Goal: Task Accomplishment & Management: Use online tool/utility

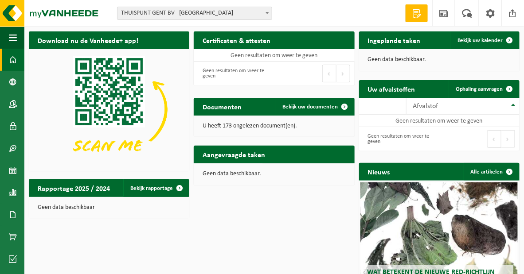
click at [165, 12] on span "THUISPUNT GENT BV - [GEOGRAPHIC_DATA]" at bounding box center [194, 13] width 154 height 12
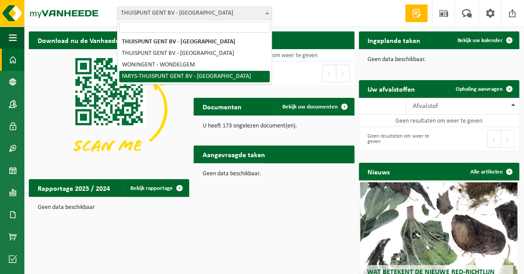
select select "126076"
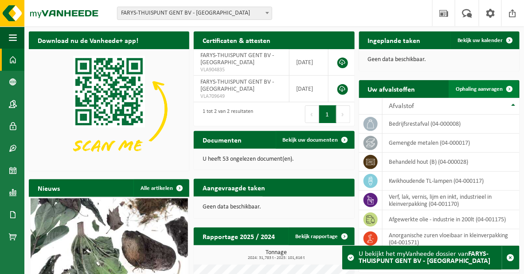
click at [479, 89] on span "Ophaling aanvragen" at bounding box center [478, 89] width 47 height 6
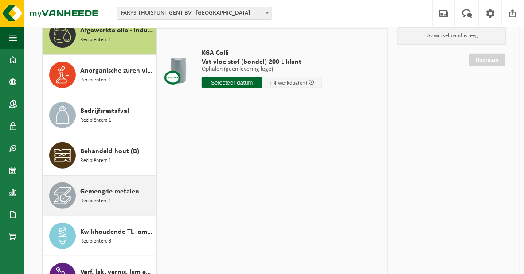
scroll to position [80, 0]
click at [110, 188] on span "Gemengde metalen" at bounding box center [109, 192] width 59 height 11
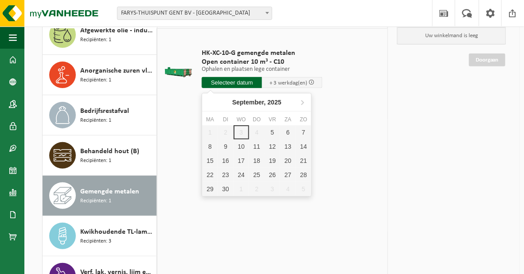
click at [229, 80] on input "text" at bounding box center [232, 82] width 60 height 11
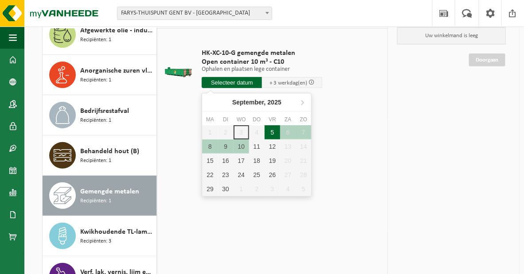
click at [276, 130] on div "5" at bounding box center [273, 132] width 16 height 14
type input "Van 2025-09-05"
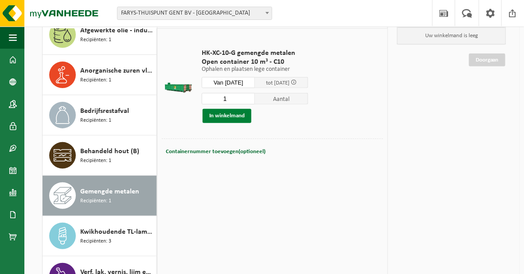
click at [250, 114] on button "In winkelmand" at bounding box center [226, 116] width 49 height 14
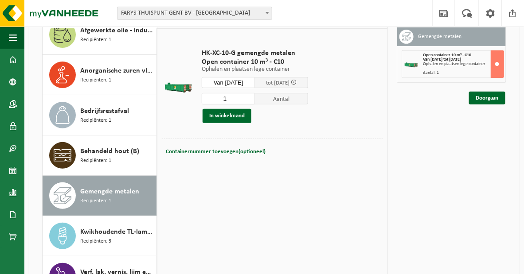
click at [296, 81] on span at bounding box center [294, 82] width 6 height 6
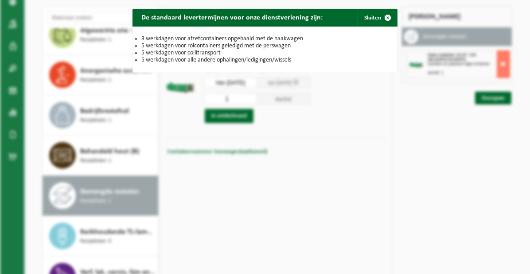
click at [328, 81] on div "De standaard levertermijnen voor onze dienstverlening zijn: Sluiten 3 werkdagen…" at bounding box center [265, 137] width 530 height 274
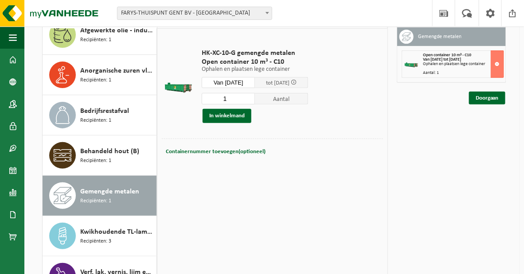
click at [293, 152] on div "Containernummer toevoegen(optioneel) Annuleren" at bounding box center [272, 152] width 217 height 12
click at [246, 118] on button "In winkelmand" at bounding box center [226, 116] width 49 height 14
click at [486, 105] on link "Doorgaan" at bounding box center [487, 98] width 36 height 13
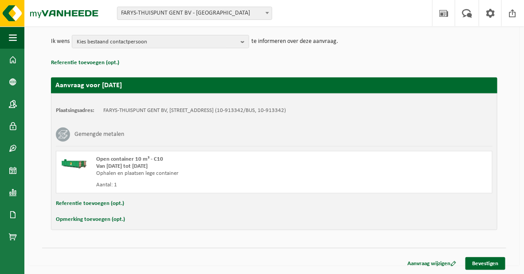
scroll to position [106, 0]
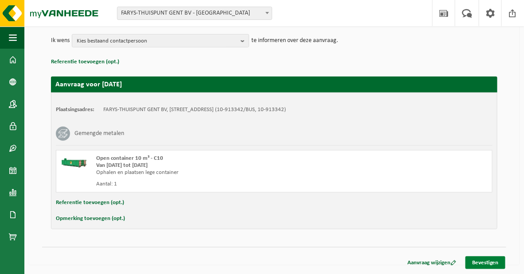
click at [476, 263] on link "Bevestigen" at bounding box center [485, 263] width 40 height 13
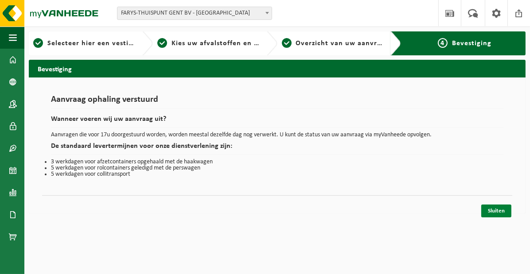
click at [495, 214] on link "Sluiten" at bounding box center [496, 211] width 30 height 13
